Goal: Task Accomplishment & Management: Manage account settings

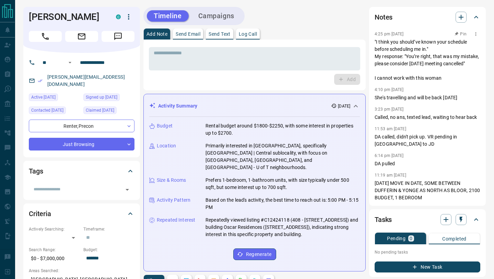
drag, startPoint x: 445, startPoint y: 79, endPoint x: 375, endPoint y: 44, distance: 78.4
click at [375, 44] on p ""I think you should’ve known your schedule before scheduling me in." My respons…" at bounding box center [428, 59] width 106 height 43
copy p ""I think you should’ve known your schedule before scheduling me in." My respons…"
click at [478, 35] on icon "button" at bounding box center [475, 33] width 5 height 5
click at [464, 58] on li "Delete" at bounding box center [465, 56] width 30 height 10
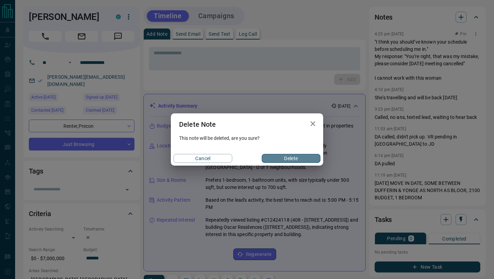
click at [300, 157] on button "Delete" at bounding box center [291, 158] width 59 height 9
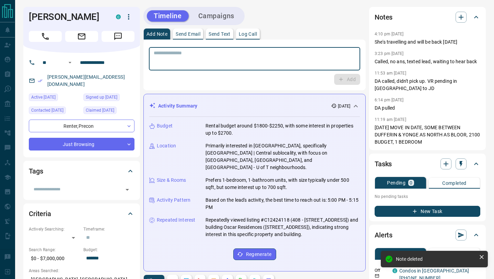
click at [261, 56] on textarea at bounding box center [255, 59] width 202 height 18
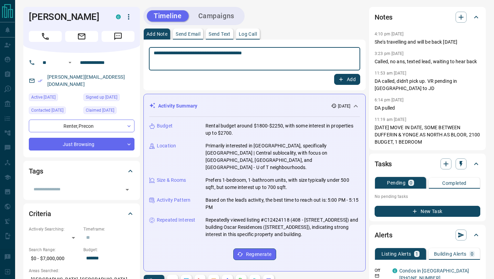
type textarea "**********"
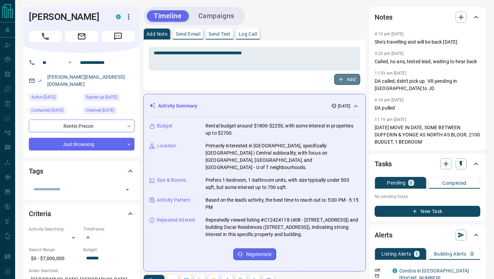
click at [347, 81] on button "Add" at bounding box center [347, 79] width 26 height 11
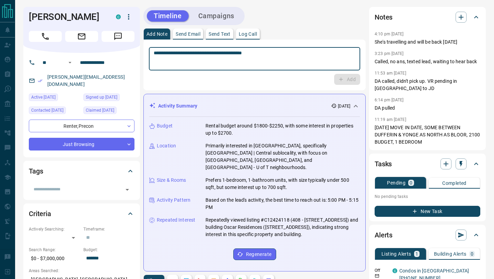
click at [310, 51] on textarea "**********" at bounding box center [255, 59] width 202 height 18
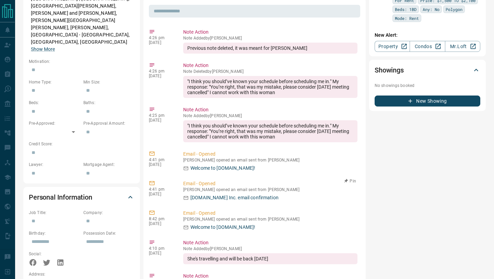
scroll to position [258, 0]
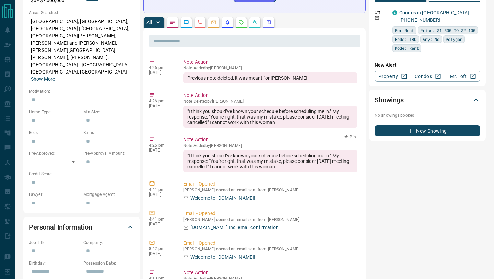
click at [153, 136] on icon at bounding box center [152, 139] width 6 height 6
